Goal: Check status: Check status

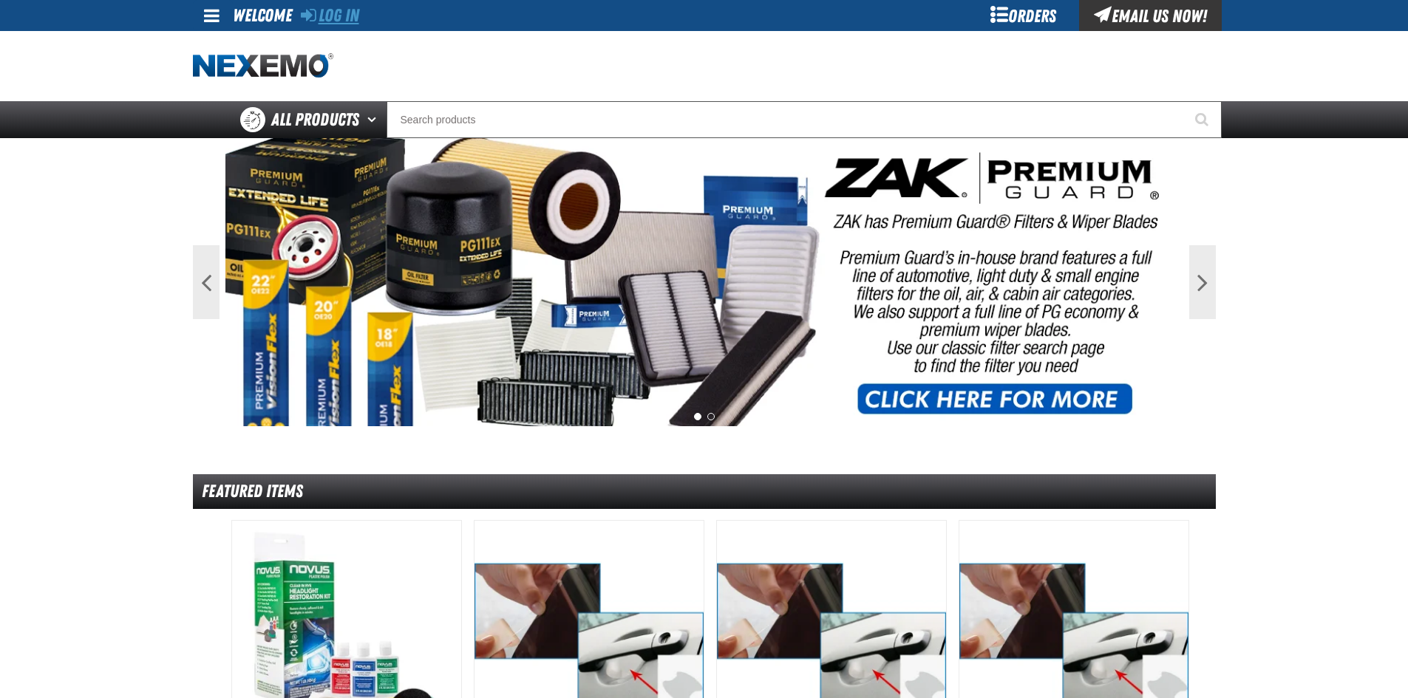
click at [341, 11] on link "Log In" at bounding box center [330, 15] width 58 height 21
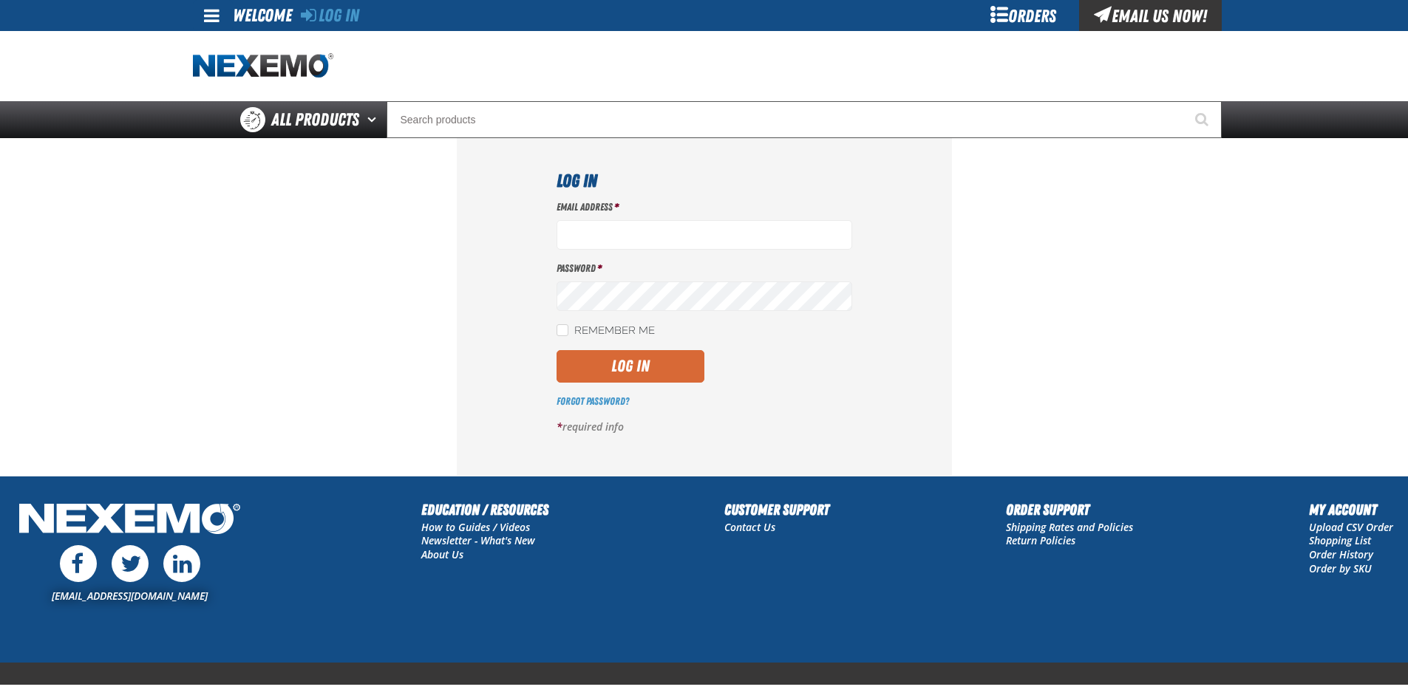
type input "[EMAIL_ADDRESS][DOMAIN_NAME]"
click at [630, 363] on button "Log In" at bounding box center [630, 366] width 148 height 33
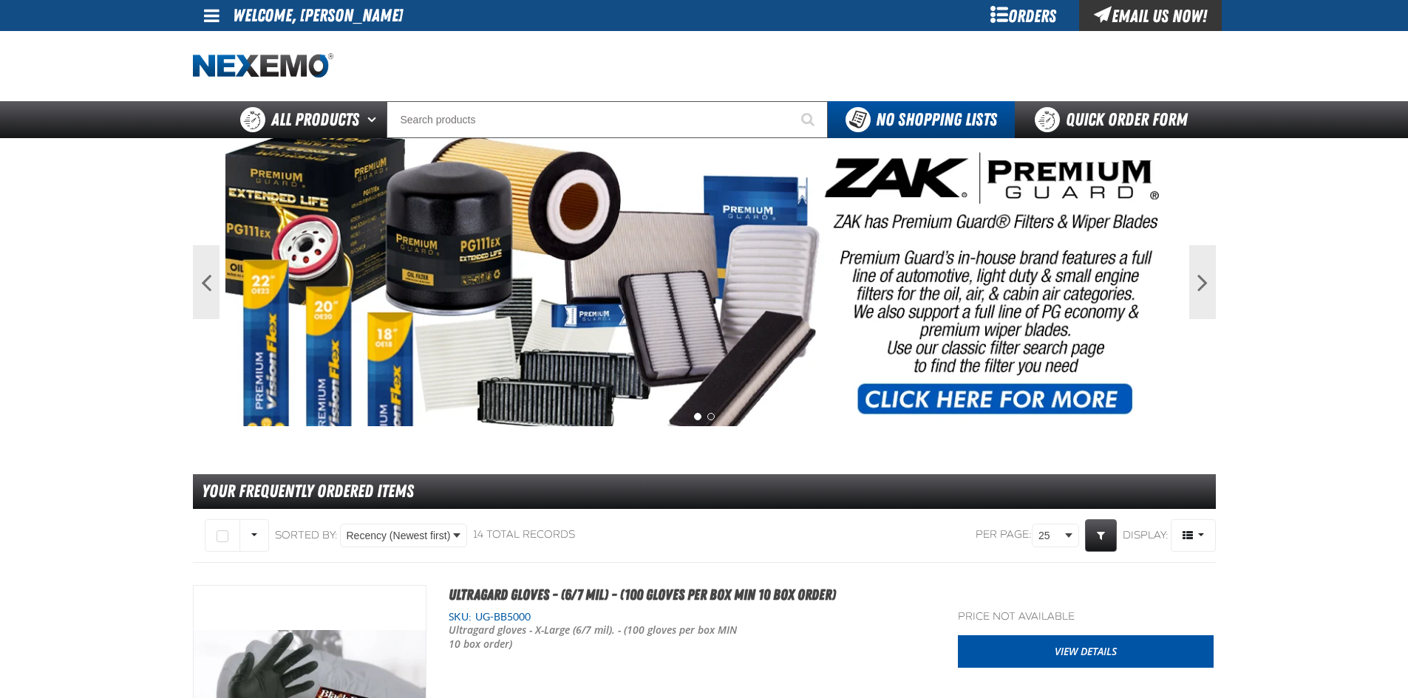
click at [208, 13] on span at bounding box center [212, 16] width 16 height 18
click at [236, 44] on link "My Account My Account" at bounding box center [233, 44] width 66 height 14
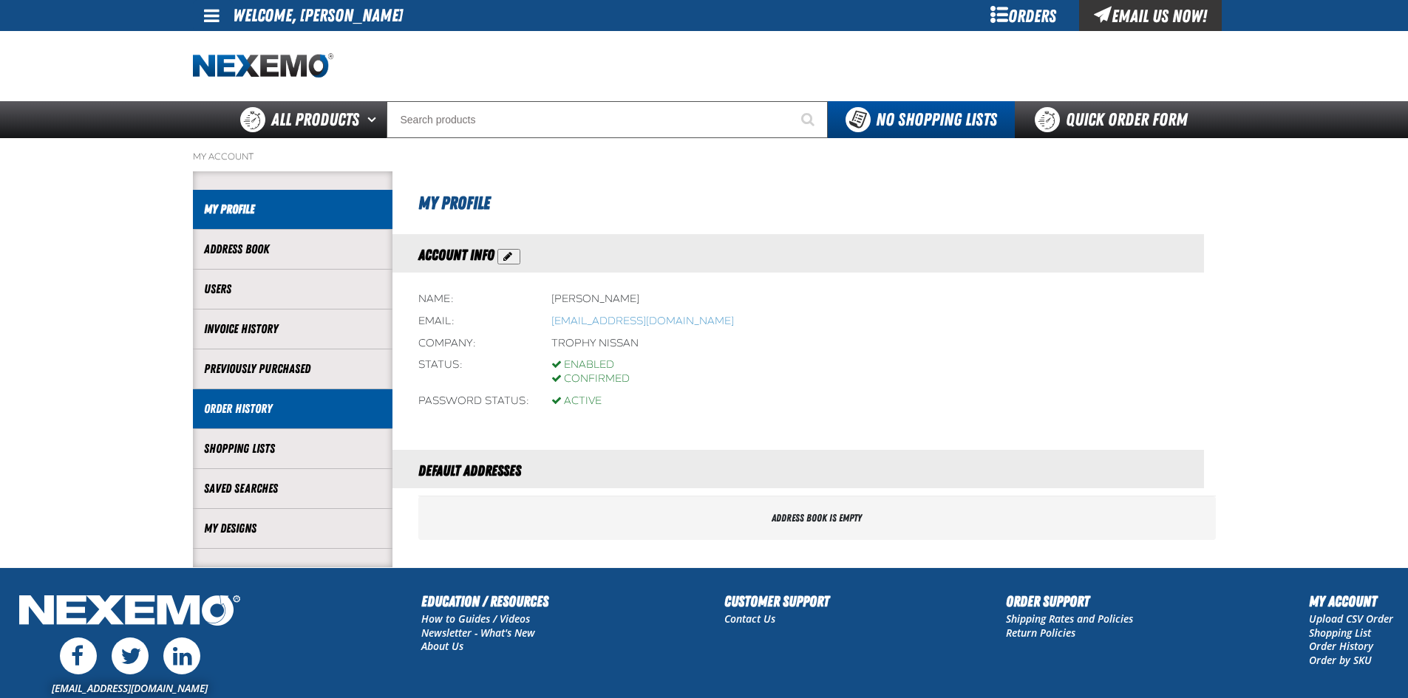
click at [269, 415] on link "Order History" at bounding box center [292, 409] width 177 height 17
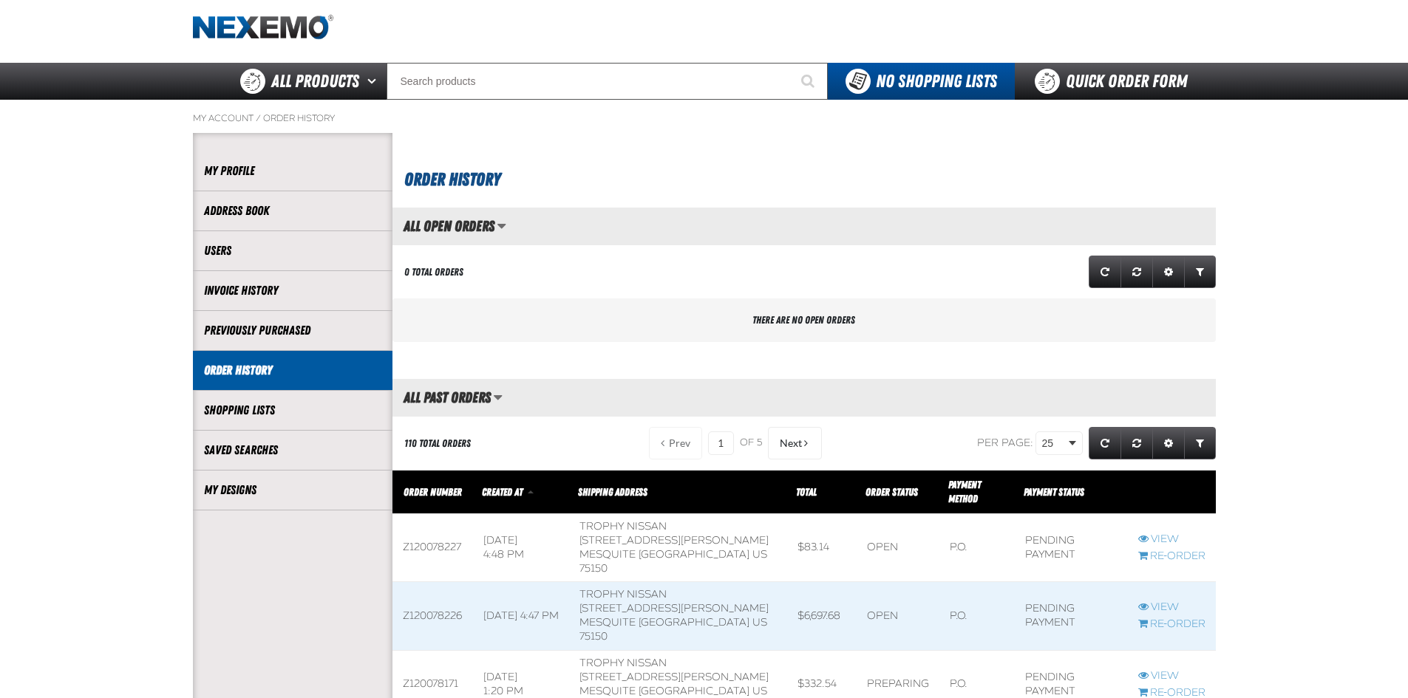
scroll to position [74, 0]
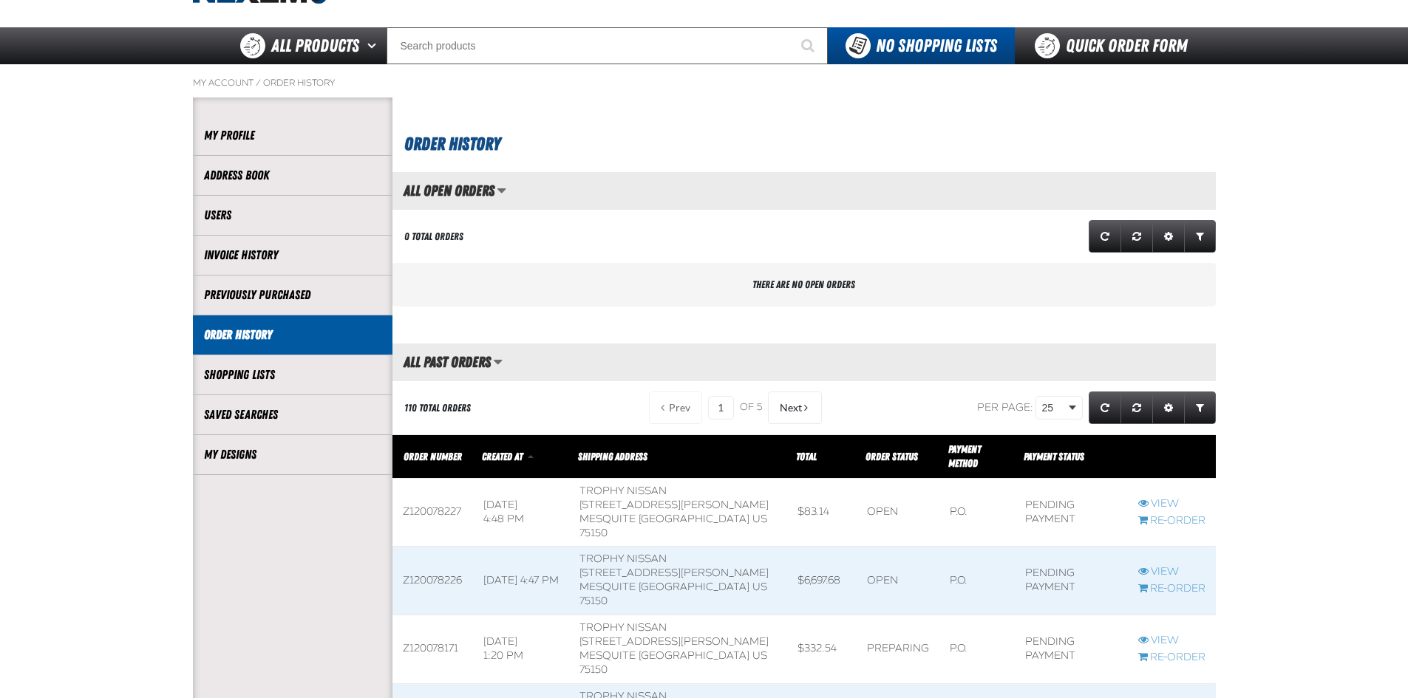
click at [496, 564] on td "8/13/2025, 4:47 PM" at bounding box center [521, 581] width 97 height 69
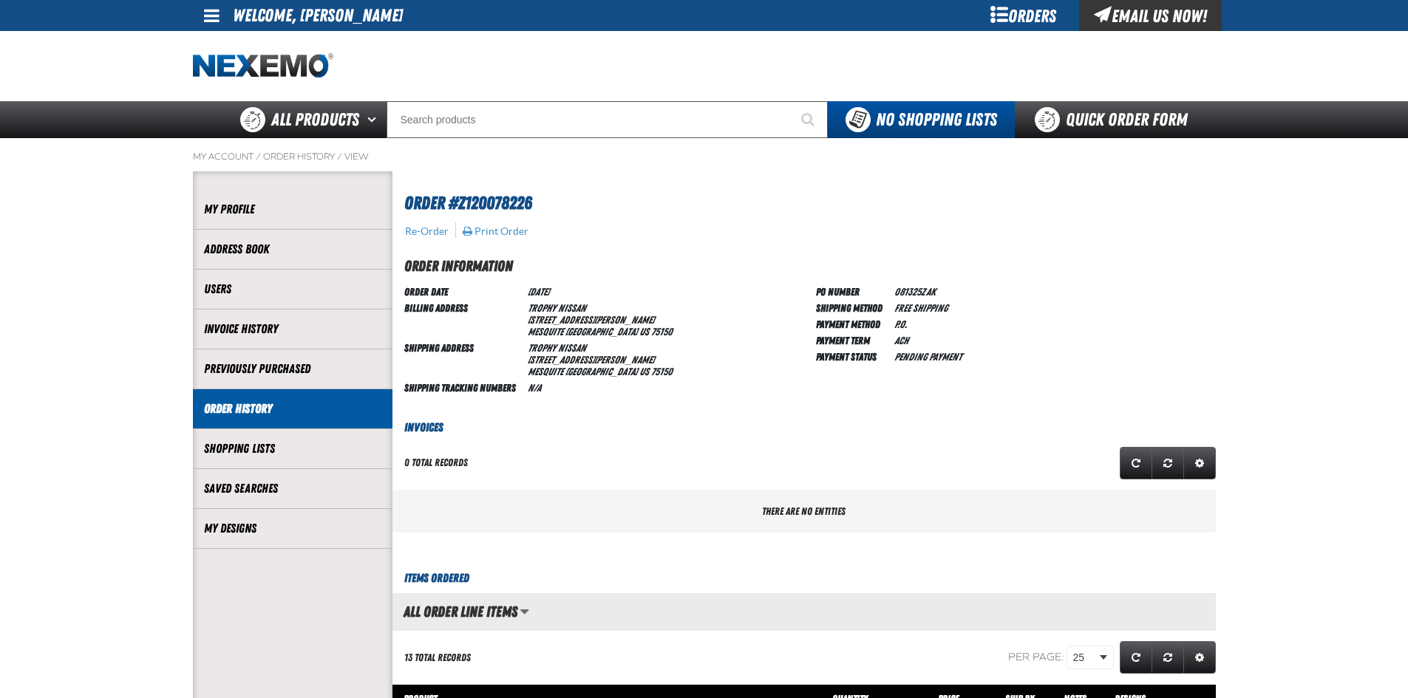
click at [206, 16] on span at bounding box center [212, 16] width 16 height 18
click at [234, 75] on link "Sign Out Sign Out" at bounding box center [225, 72] width 50 height 14
